Goal: Task Accomplishment & Management: Use online tool/utility

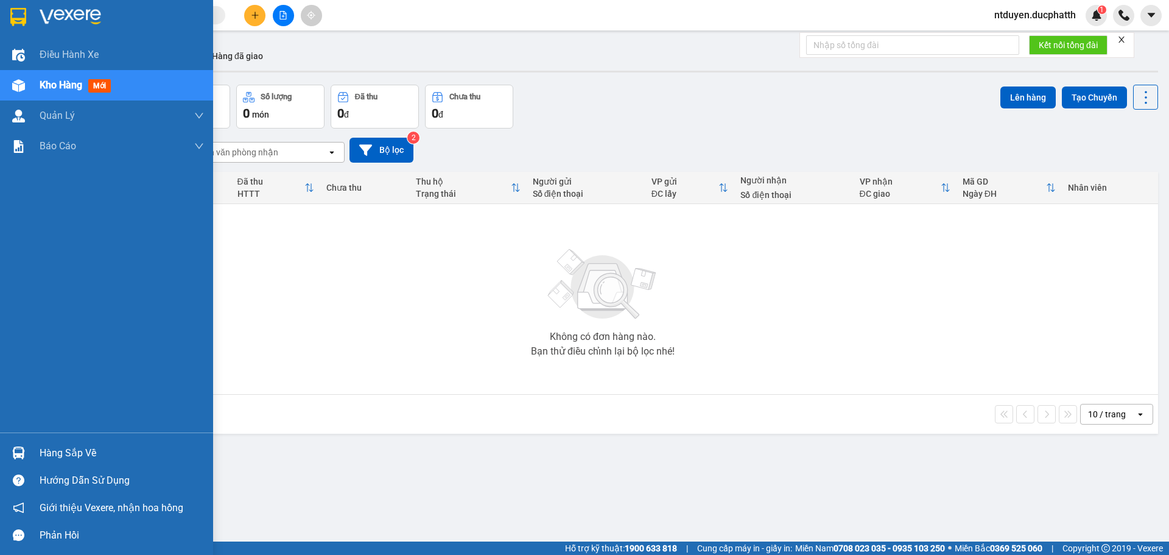
click at [25, 458] on div at bounding box center [18, 452] width 21 height 21
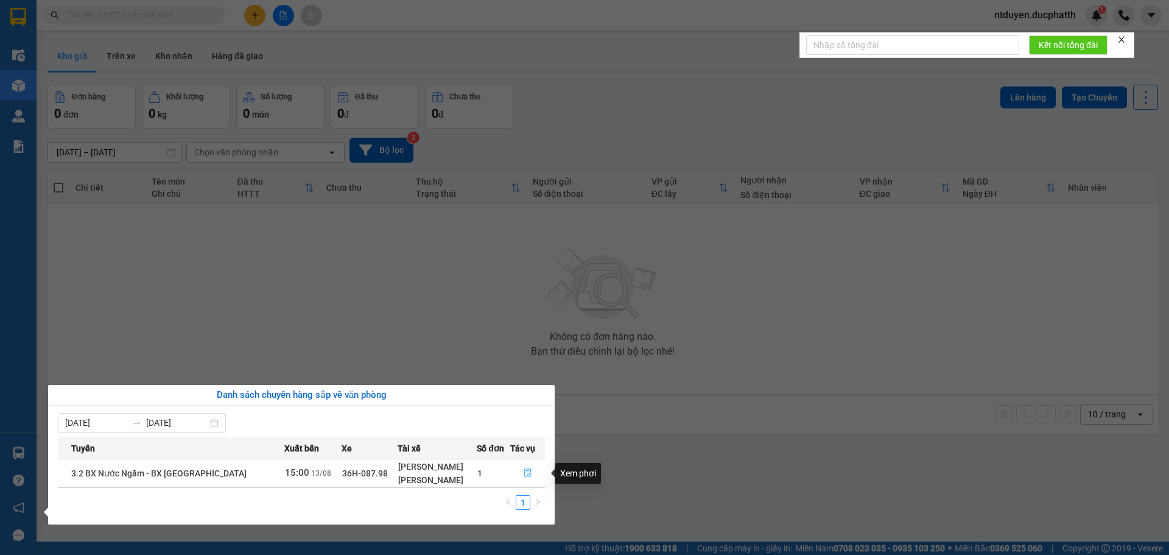
click at [527, 473] on icon "file-done" at bounding box center [527, 473] width 7 height 9
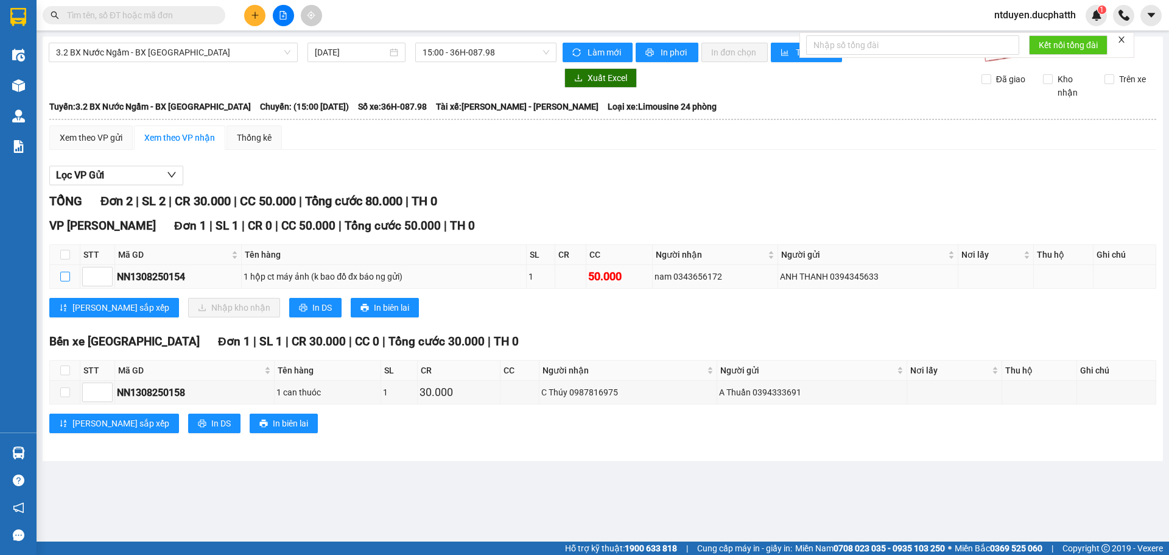
click at [63, 279] on input "checkbox" at bounding box center [65, 276] width 10 height 10
checkbox input "true"
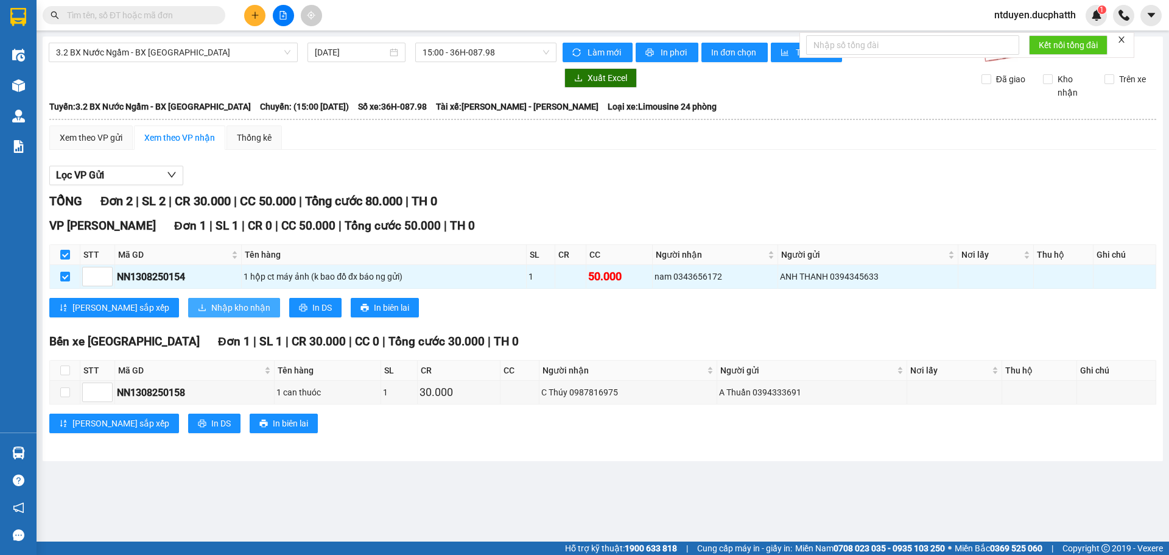
click at [211, 312] on span "Nhập kho nhận" at bounding box center [240, 307] width 59 height 13
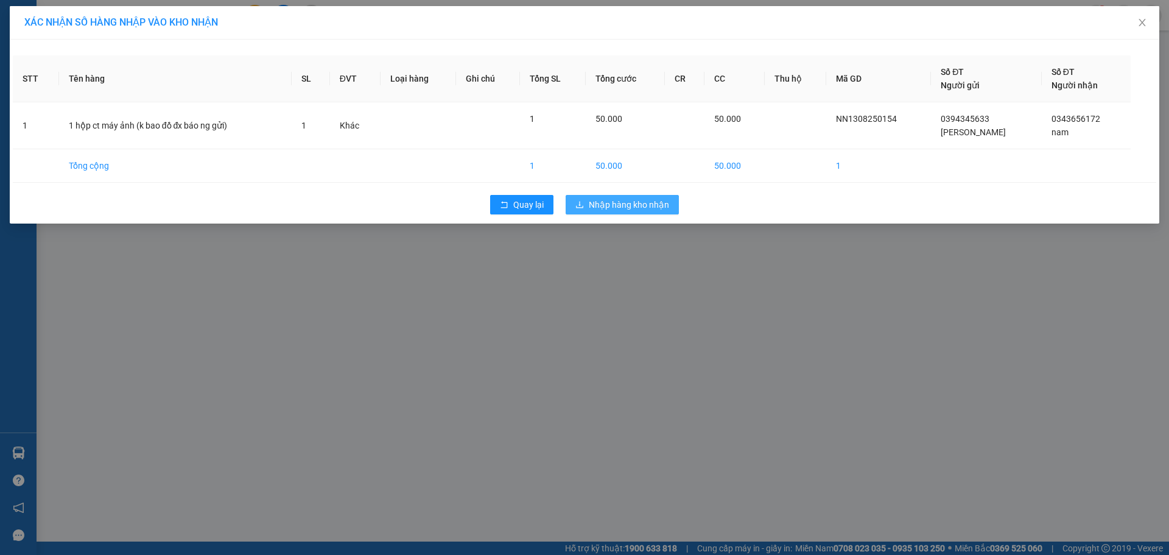
click at [643, 206] on span "Nhập hàng kho nhận" at bounding box center [629, 204] width 80 height 13
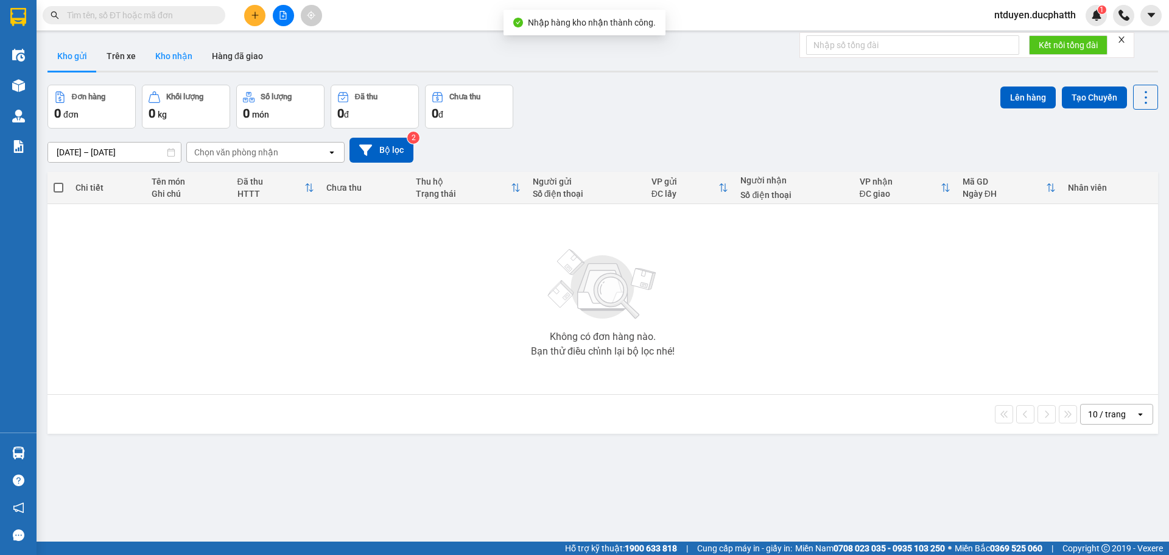
click at [173, 56] on button "Kho nhận" at bounding box center [173, 55] width 57 height 29
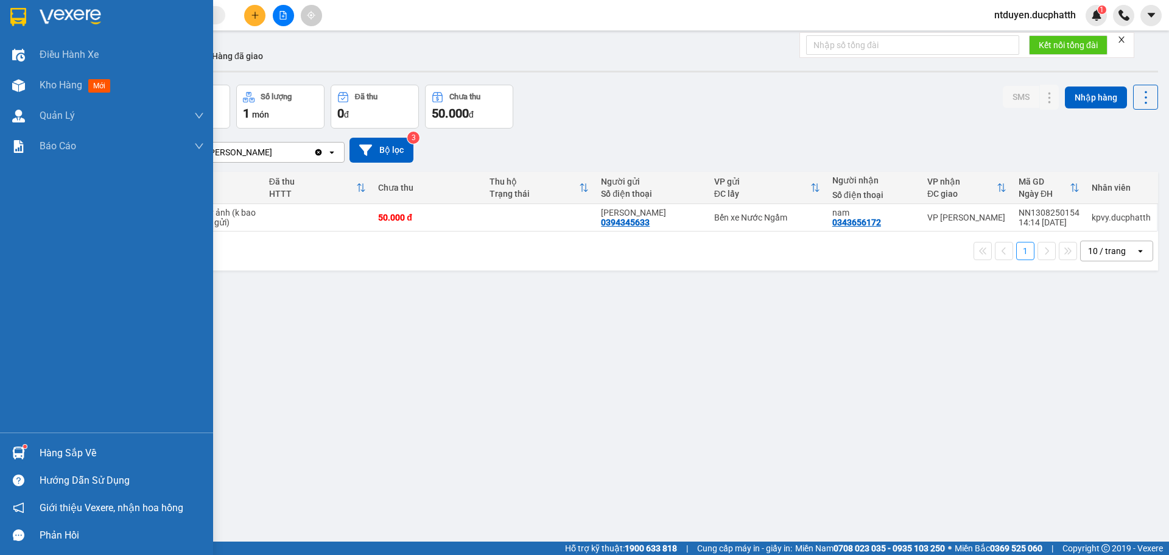
click at [33, 457] on div "Hàng sắp về" at bounding box center [106, 452] width 213 height 27
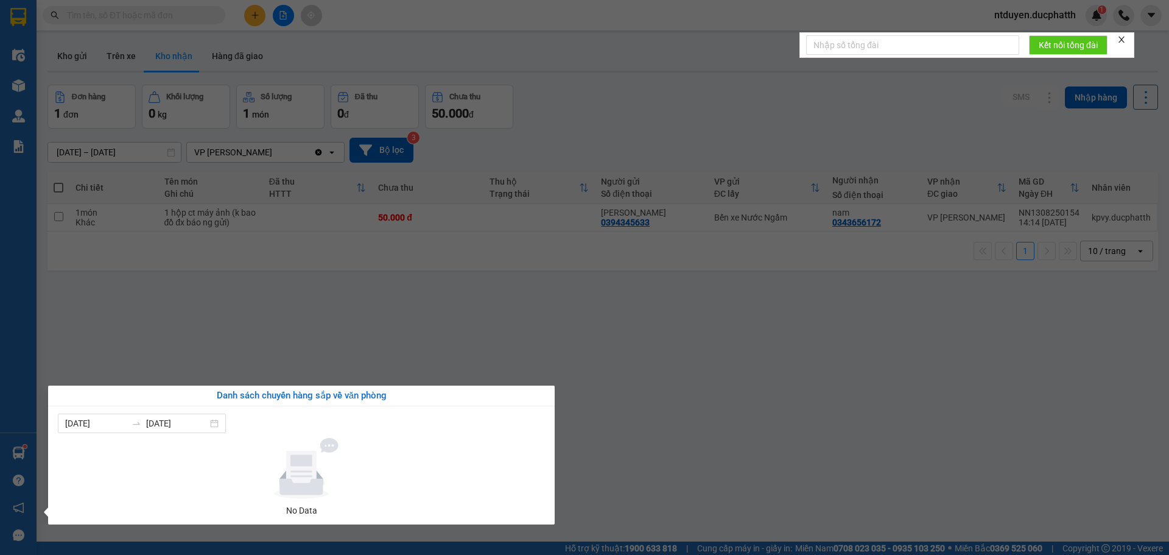
click at [128, 362] on section "Kết quả tìm kiếm ( 0 ) Bộ lọc No Data ntduyen.ducphatth 1 Điều hành xe Kho hàng…" at bounding box center [584, 277] width 1169 height 555
